Goal: Task Accomplishment & Management: Manage account settings

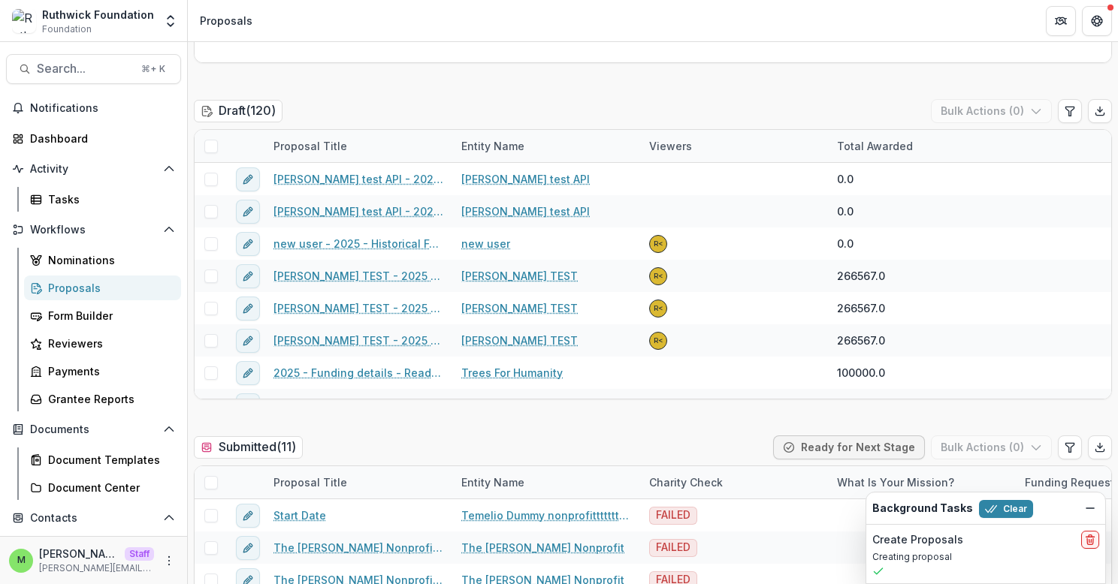
scroll to position [303, 0]
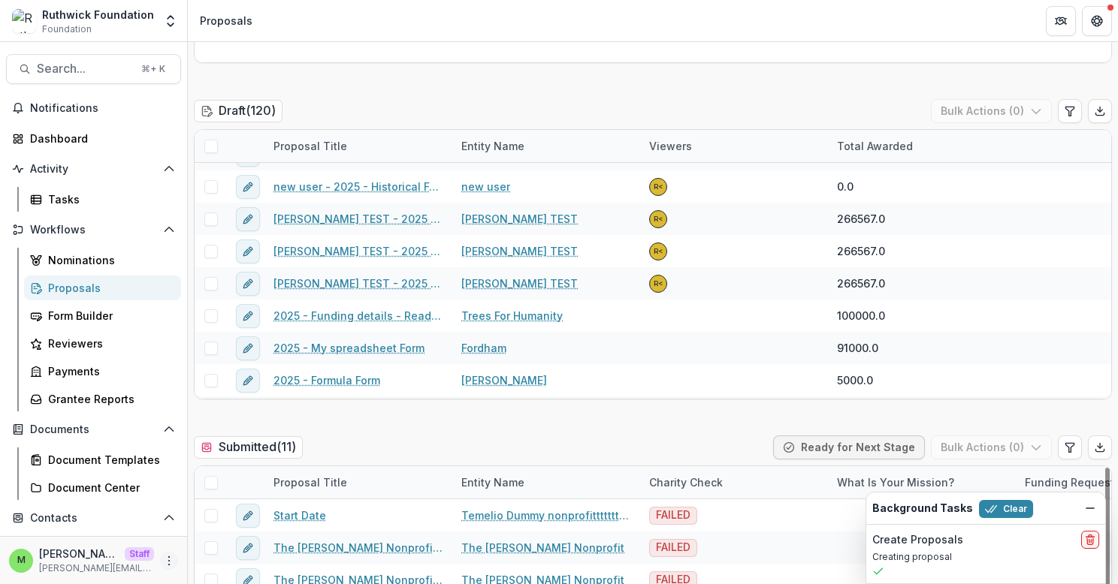
click at [163, 560] on icon "More" at bounding box center [169, 561] width 12 height 12
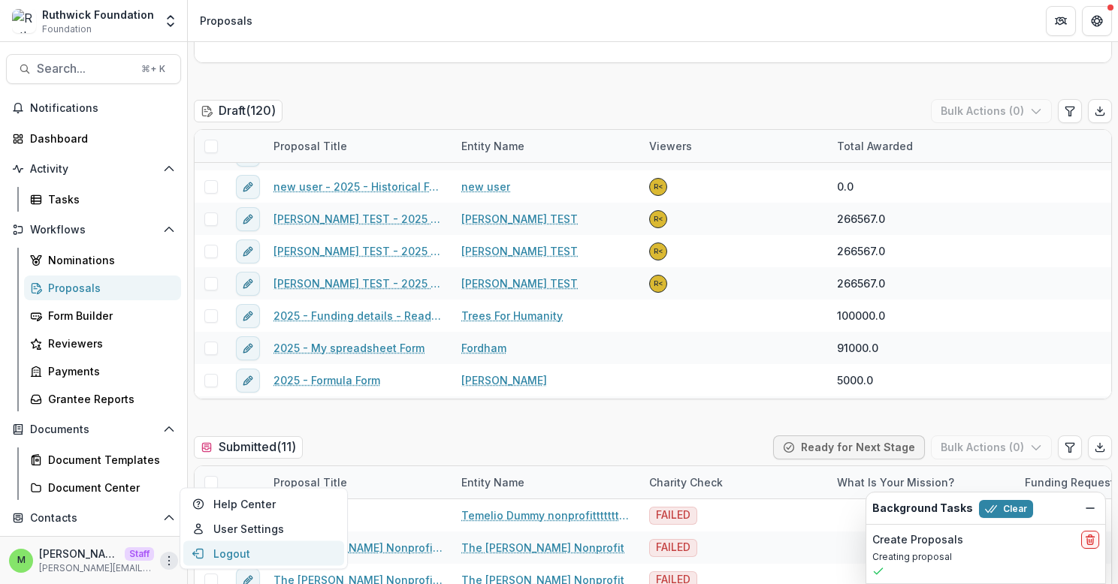
click at [218, 555] on button "Logout" at bounding box center [263, 554] width 161 height 25
